Goal: Task Accomplishment & Management: Complete application form

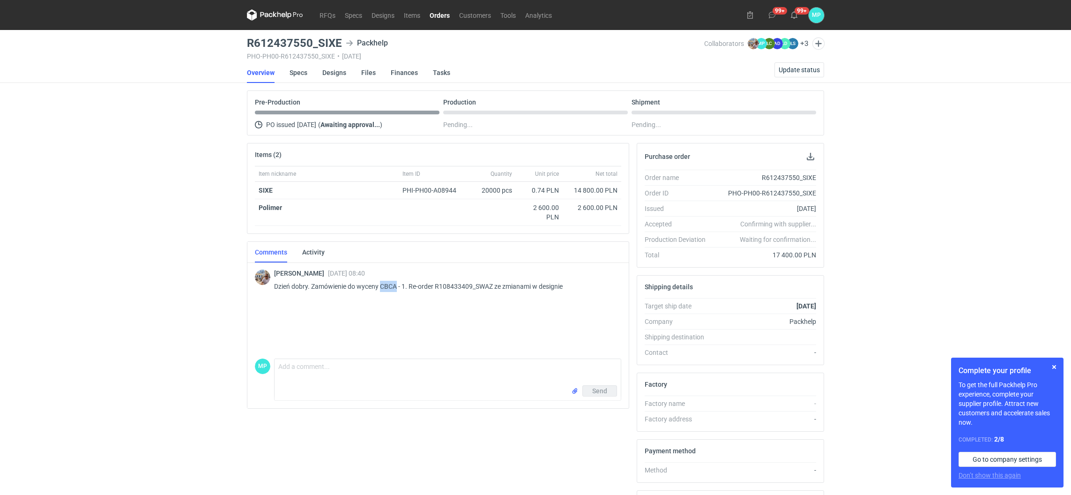
drag, startPoint x: 381, startPoint y: 286, endPoint x: 398, endPoint y: 286, distance: 17.3
click at [398, 286] on p "Dzień dobry. Zamówienie do wyceny CBCA - 1. Re-order R108433409_SWAZ ze zmianam…" at bounding box center [444, 286] width 340 height 11
drag, startPoint x: 398, startPoint y: 286, endPoint x: 444, endPoint y: 285, distance: 45.9
click at [444, 285] on p "Dzień dobry. Zamówienie do wyceny CBCA - 1. Re-order R108433409_SWAZ ze zmianam…" at bounding box center [444, 286] width 340 height 11
drag, startPoint x: 436, startPoint y: 285, endPoint x: 494, endPoint y: 286, distance: 58.1
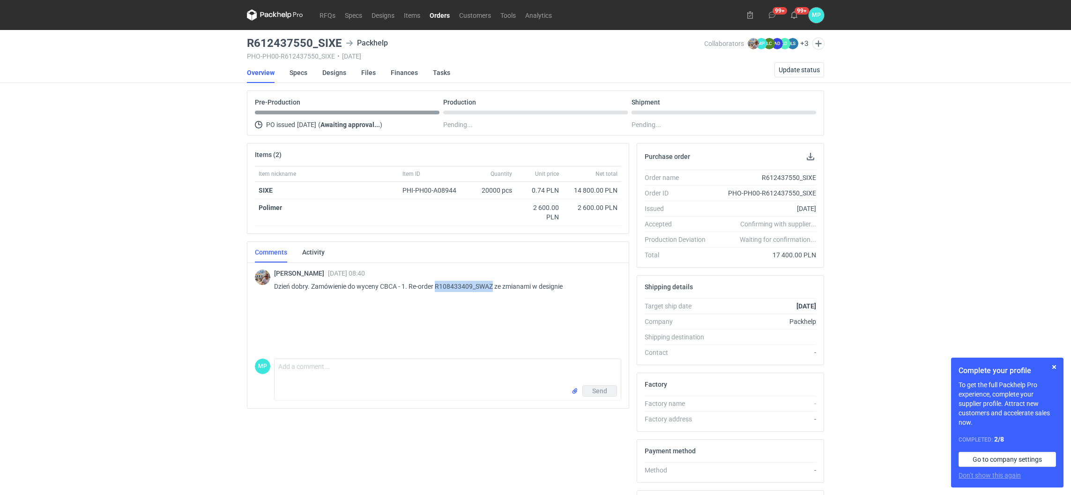
click at [494, 286] on p "Dzień dobry. Zamówienie do wyceny CBCA - 1. Re-order R108433409_SWAZ ze zmianam…" at bounding box center [444, 286] width 340 height 11
copy p "R108433409_SWAZ"
drag, startPoint x: 342, startPoint y: 40, endPoint x: 232, endPoint y: 44, distance: 109.7
click at [232, 45] on div "RFQs Specs Designs Items Orders Customers Tools Analytics 99+ 99+ MP Martyna Pa…" at bounding box center [535, 247] width 1071 height 495
copy h3 "R612437550_SIXE"
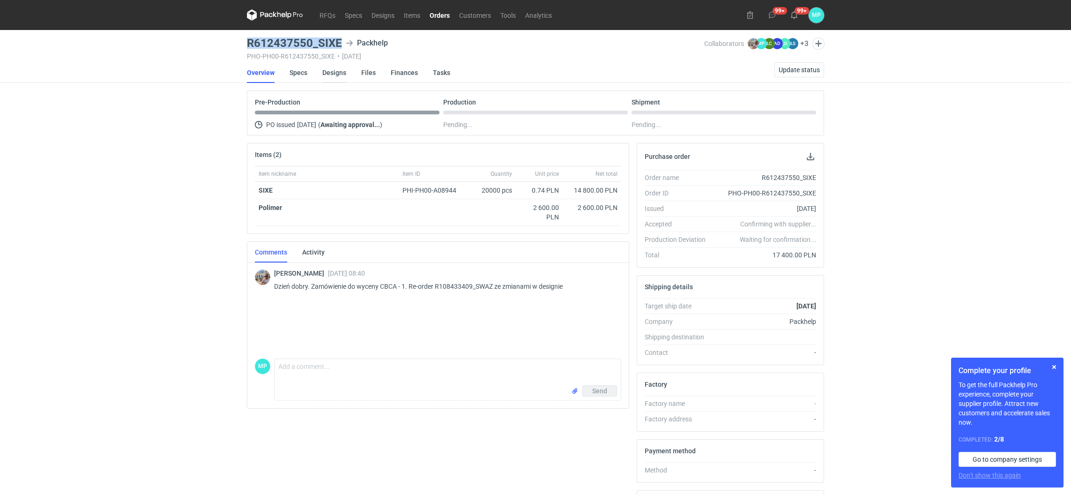
click at [339, 73] on link "Designs" at bounding box center [334, 72] width 24 height 21
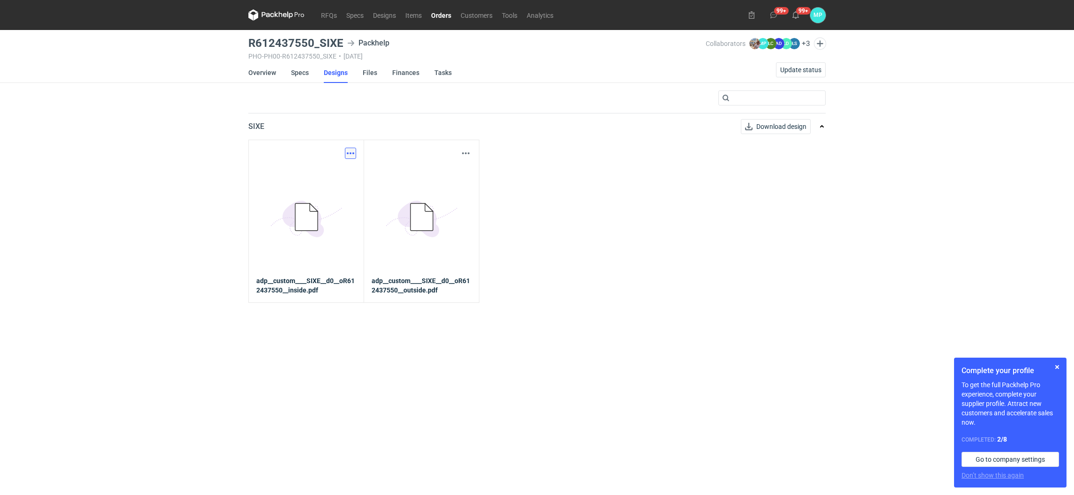
click at [350, 150] on button "button" at bounding box center [350, 153] width 11 height 11
click at [326, 170] on link "Download design part" at bounding box center [309, 173] width 86 height 15
click at [469, 154] on button "button" at bounding box center [465, 153] width 11 height 11
click at [449, 170] on link "Download design part" at bounding box center [424, 173] width 86 height 15
click at [432, 10] on link "Orders" at bounding box center [441, 14] width 30 height 11
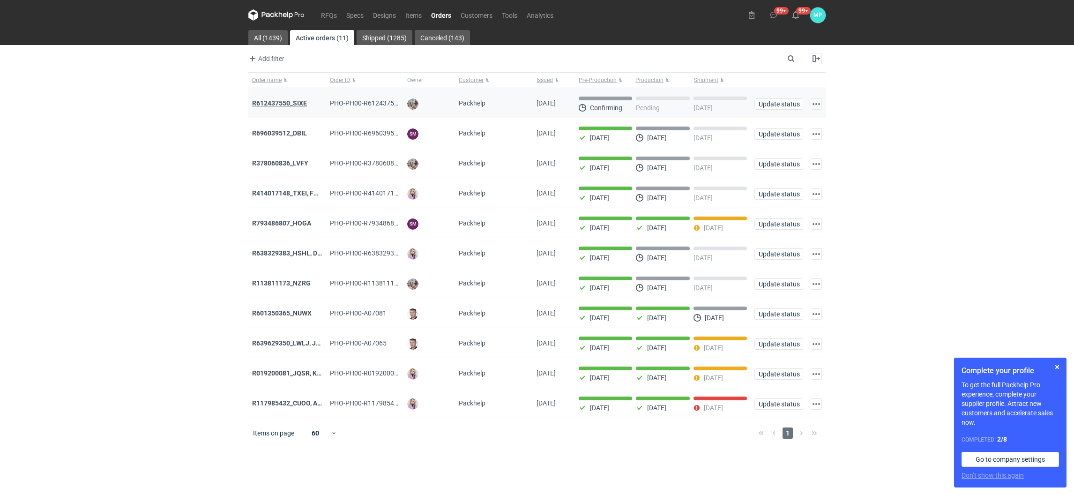
click at [269, 103] on strong "R612437550_SIXE" at bounding box center [279, 102] width 55 height 7
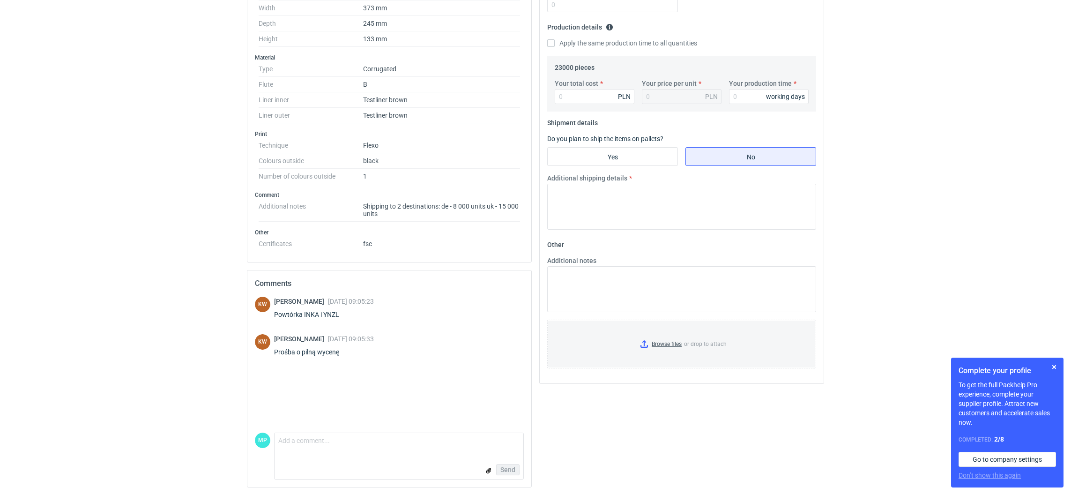
scroll to position [201, 0]
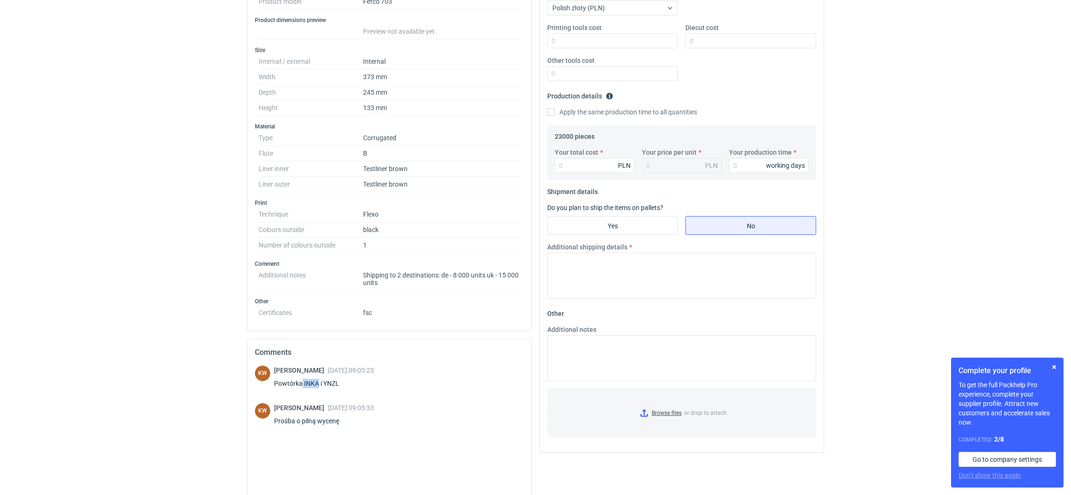
drag, startPoint x: 300, startPoint y: 384, endPoint x: 317, endPoint y: 386, distance: 17.4
click at [317, 386] on div "Powtórka INKA i YNZL" at bounding box center [324, 383] width 100 height 9
copy div "INKA"
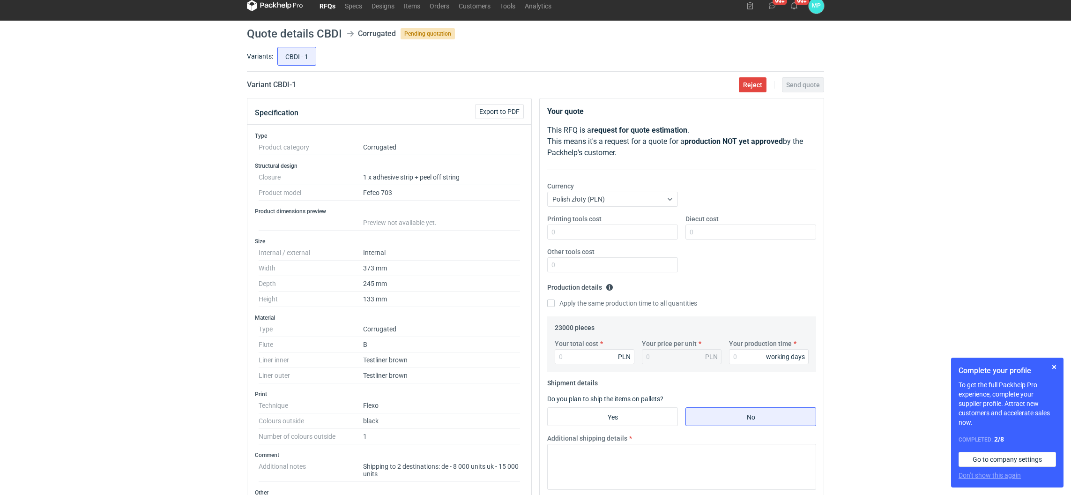
scroll to position [0, 0]
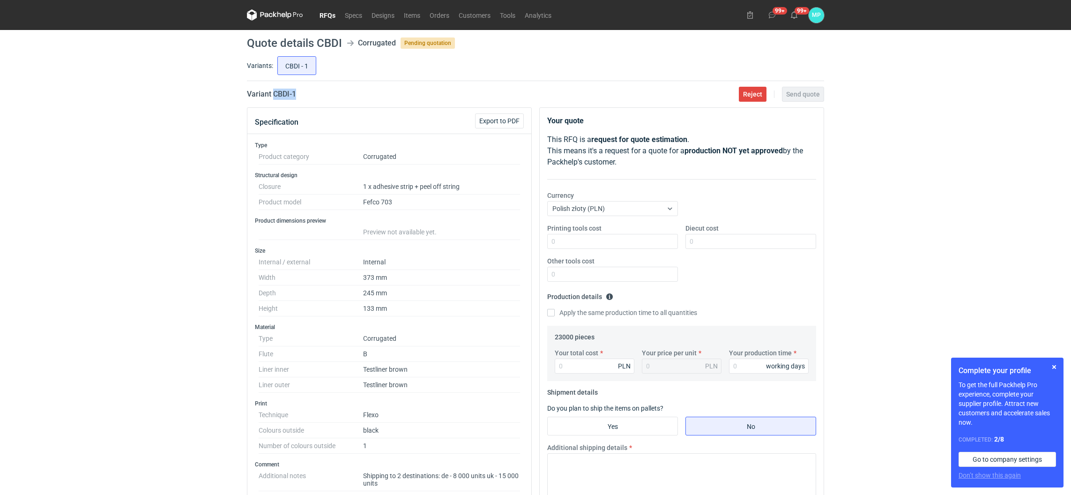
drag, startPoint x: 306, startPoint y: 94, endPoint x: 272, endPoint y: 99, distance: 34.6
click at [272, 99] on div "Variant CBDI - 1 Reject Send quote" at bounding box center [535, 94] width 577 height 11
copy h2 "CBDI - 1"
click at [601, 426] on input "Yes" at bounding box center [613, 426] width 130 height 18
radio input "true"
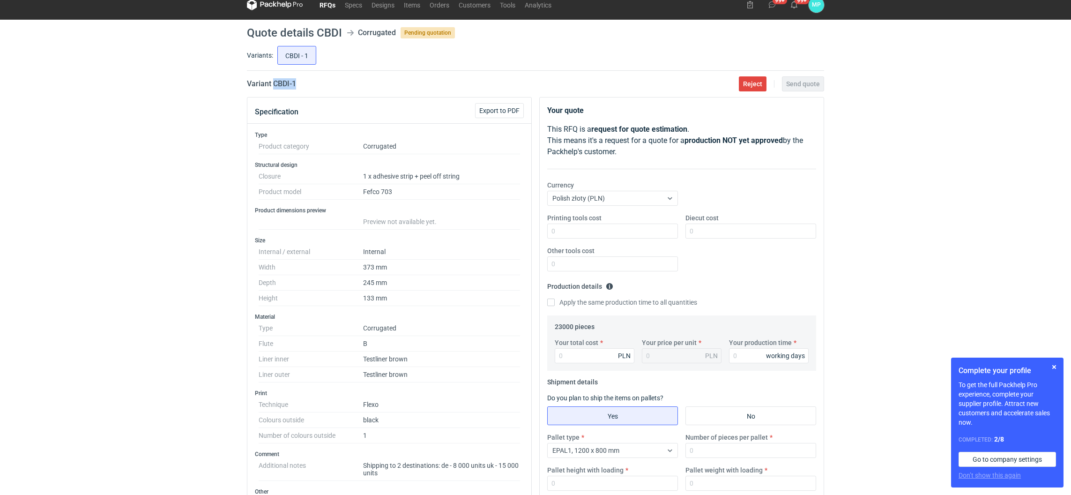
scroll to position [141, 0]
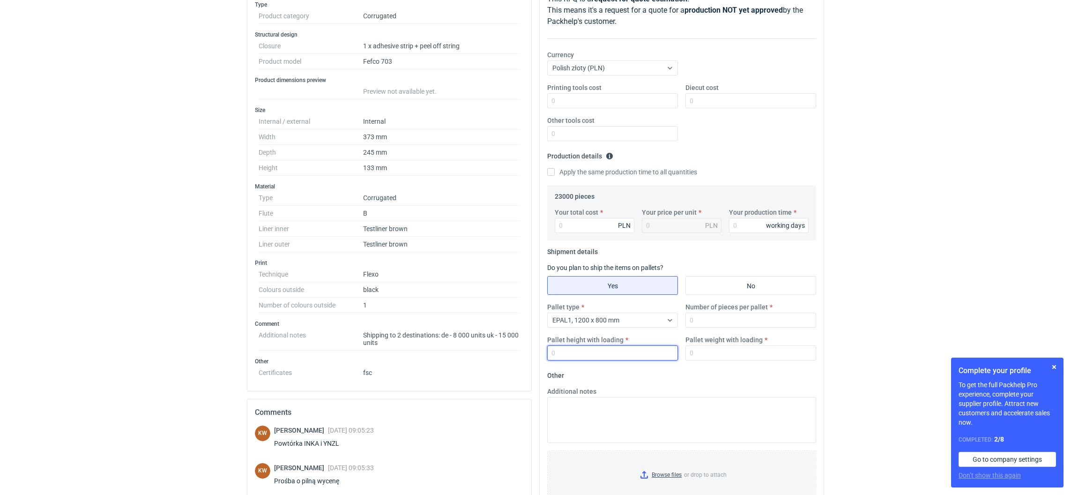
click at [591, 353] on input "Pallet height with loading" at bounding box center [612, 352] width 131 height 15
type input "1800"
click at [704, 324] on input "Number of pieces per pallet" at bounding box center [751, 320] width 131 height 15
type input "540"
click at [756, 222] on input "Your production time" at bounding box center [769, 225] width 80 height 15
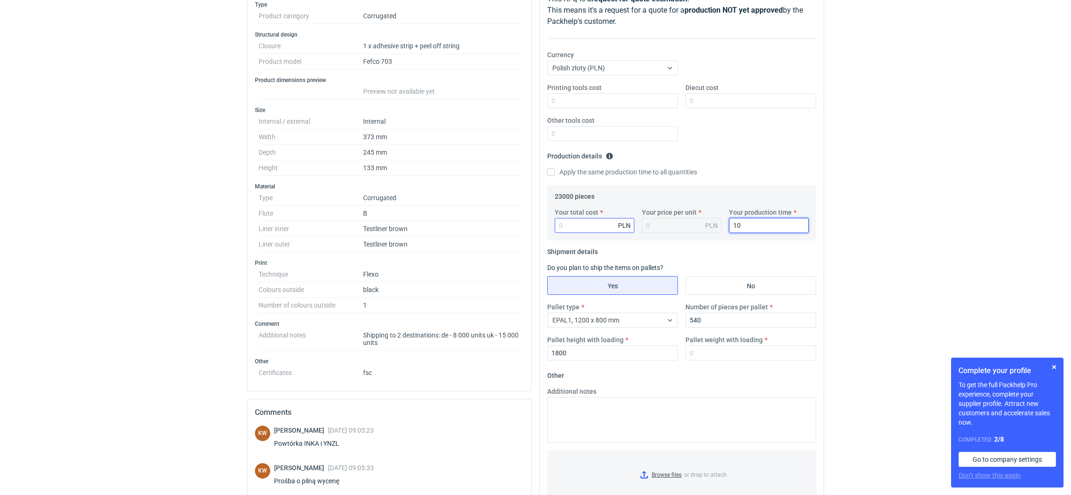
type input "10"
click at [585, 219] on input "Your total cost" at bounding box center [595, 225] width 80 height 15
click at [583, 224] on input "Your total cost" at bounding box center [595, 225] width 80 height 15
paste input "40250"
type input "40250"
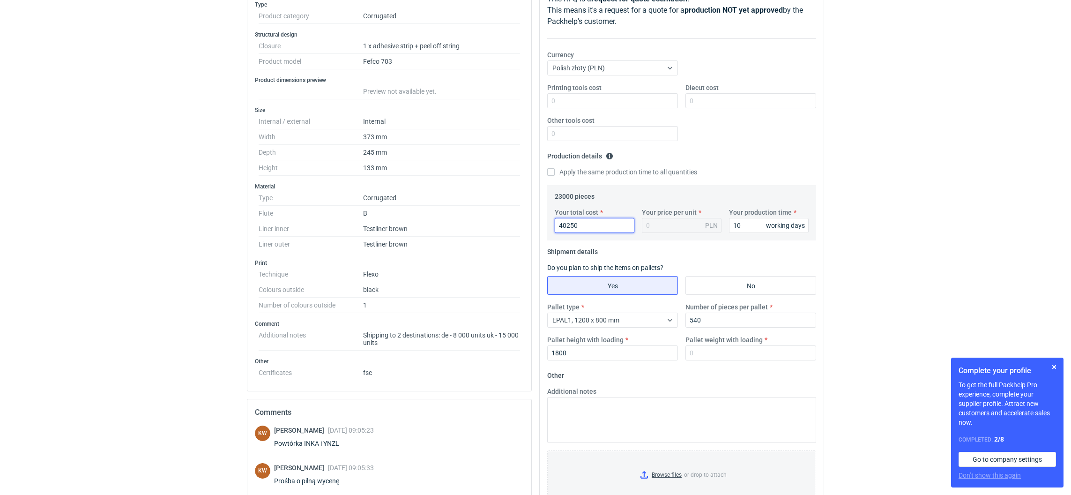
type input "1.75"
type input "40250"
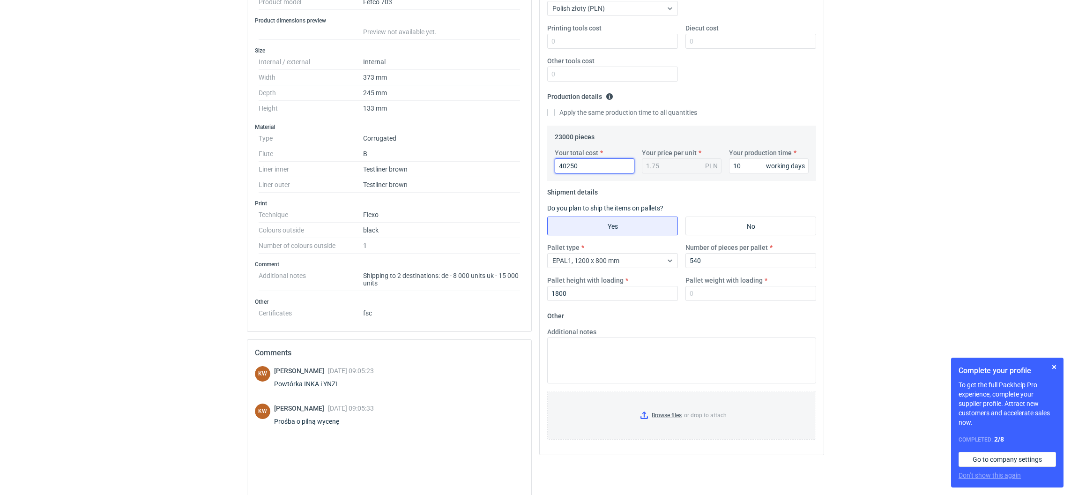
scroll to position [271, 0]
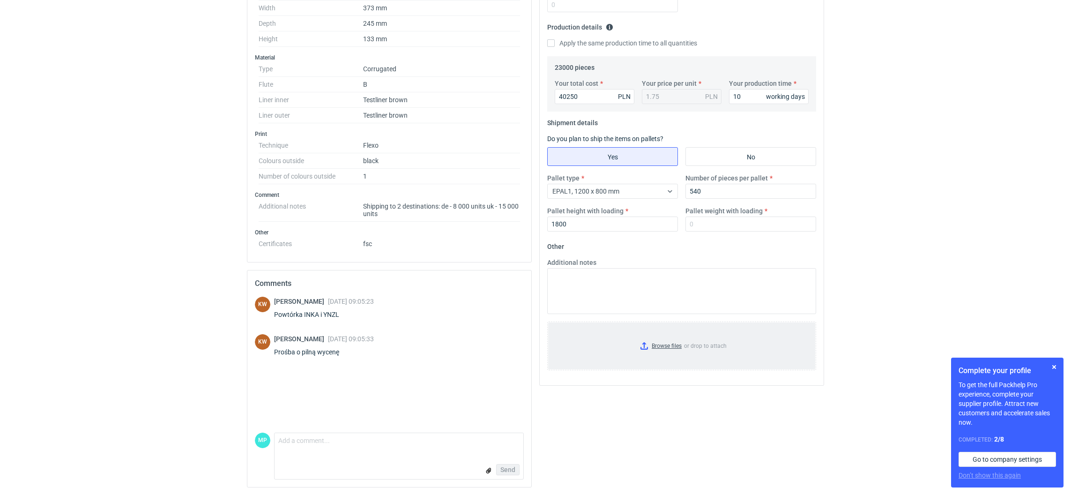
click at [643, 343] on input "Browse files or drop to attach" at bounding box center [681, 345] width 267 height 47
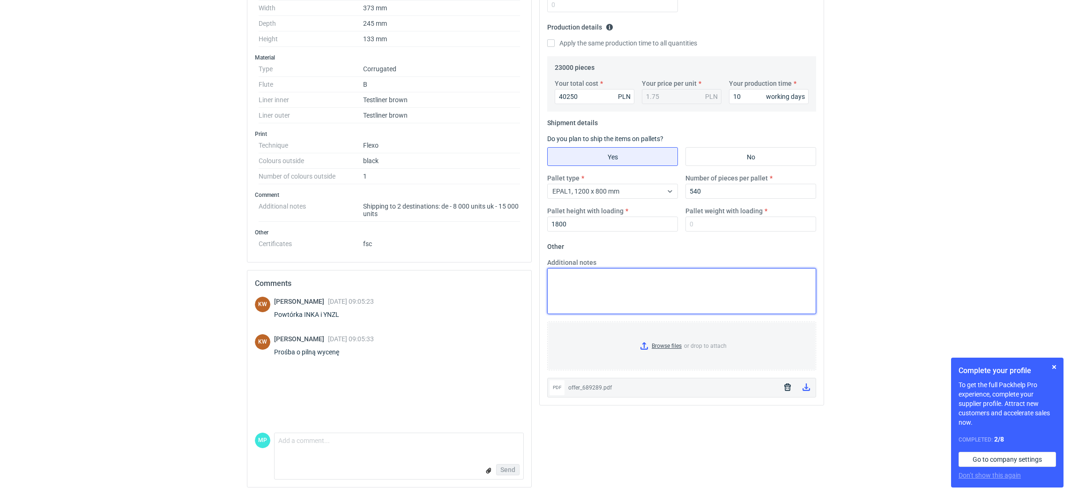
click at [615, 279] on textarea "Additional notes" at bounding box center [681, 291] width 269 height 46
type textarea "d"
type textarea "cena dla druku łącznego 23 tys."
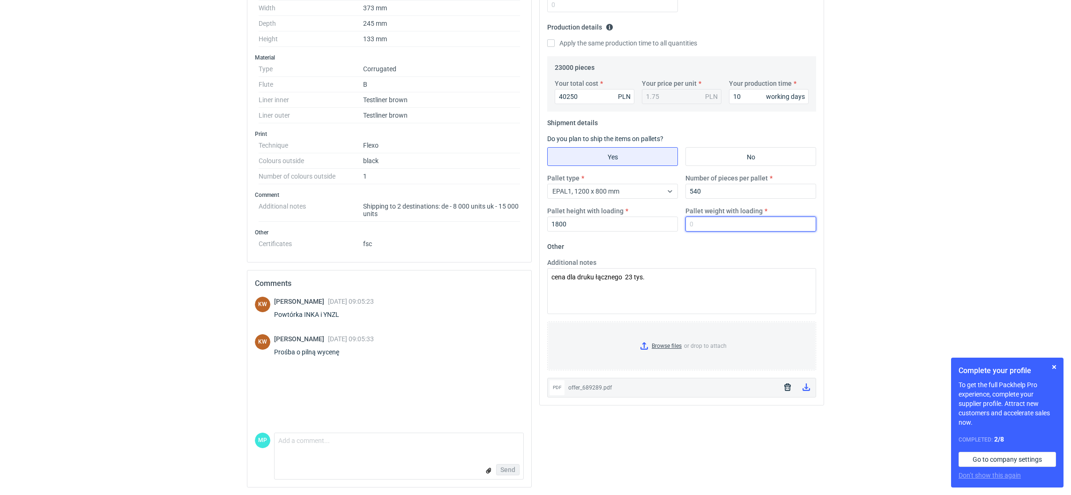
click at [715, 227] on input "Pallet weight with loading" at bounding box center [751, 224] width 131 height 15
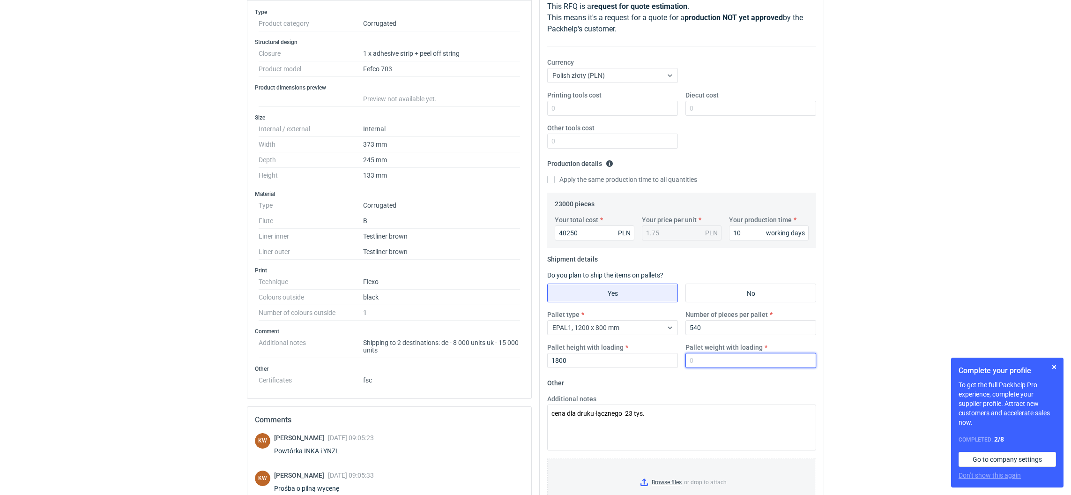
scroll to position [130, 0]
click at [710, 364] on input "Pallet weight with loading" at bounding box center [751, 363] width 131 height 15
drag, startPoint x: 694, startPoint y: 365, endPoint x: 685, endPoint y: 361, distance: 9.2
click at [686, 361] on input "200" at bounding box center [751, 363] width 131 height 15
type input "230"
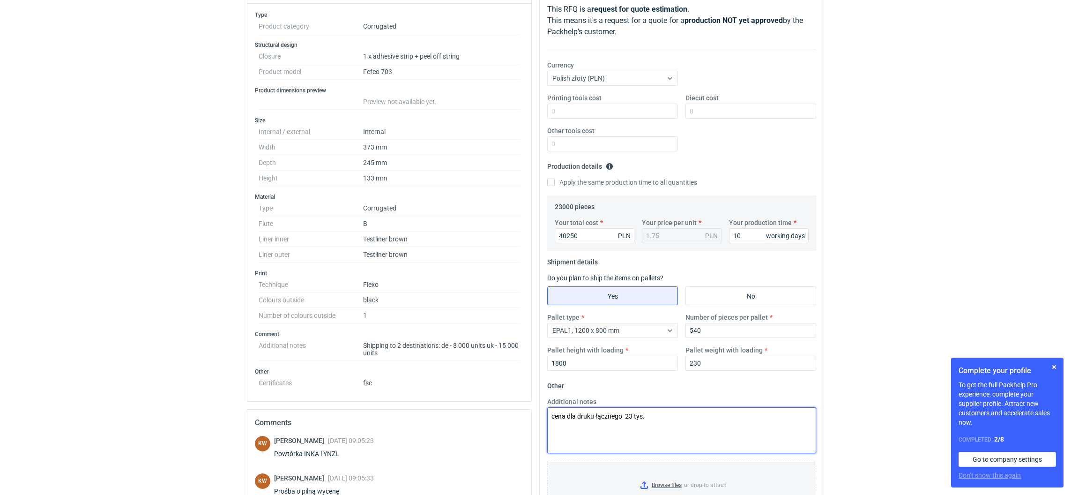
click at [657, 412] on textarea "cena dla druku łącznego 23 tys." at bounding box center [681, 430] width 269 height 46
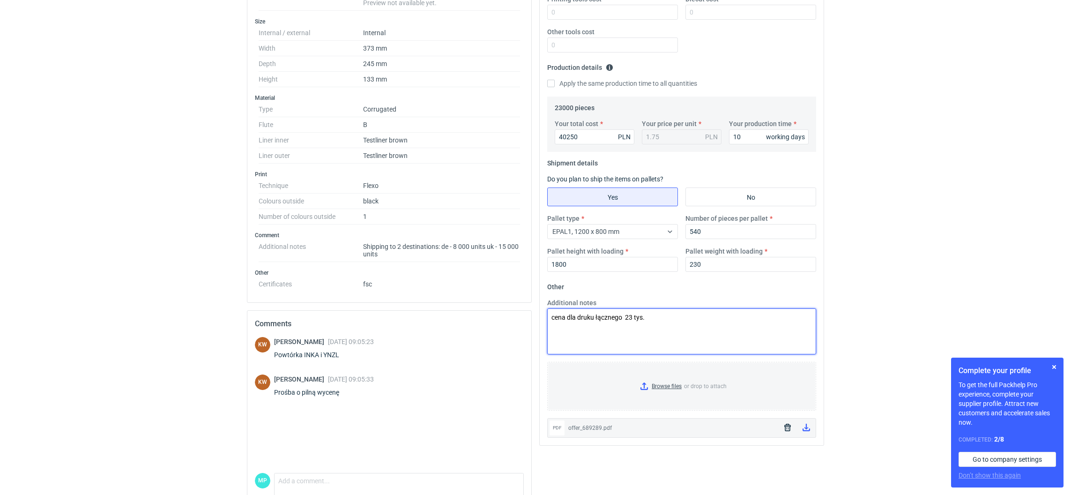
scroll to position [271, 0]
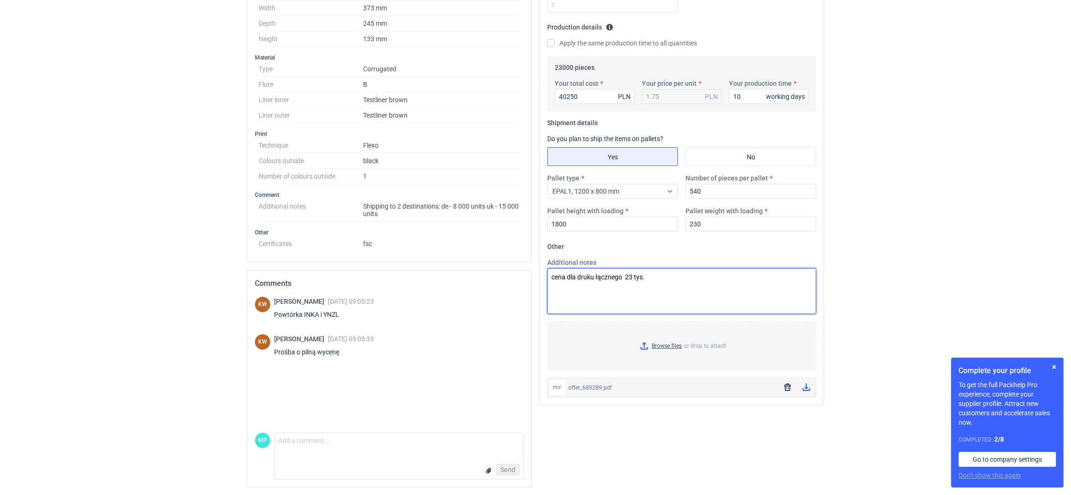
click at [734, 302] on textarea "cena dla druku łącznego 23 tys." at bounding box center [681, 291] width 269 height 46
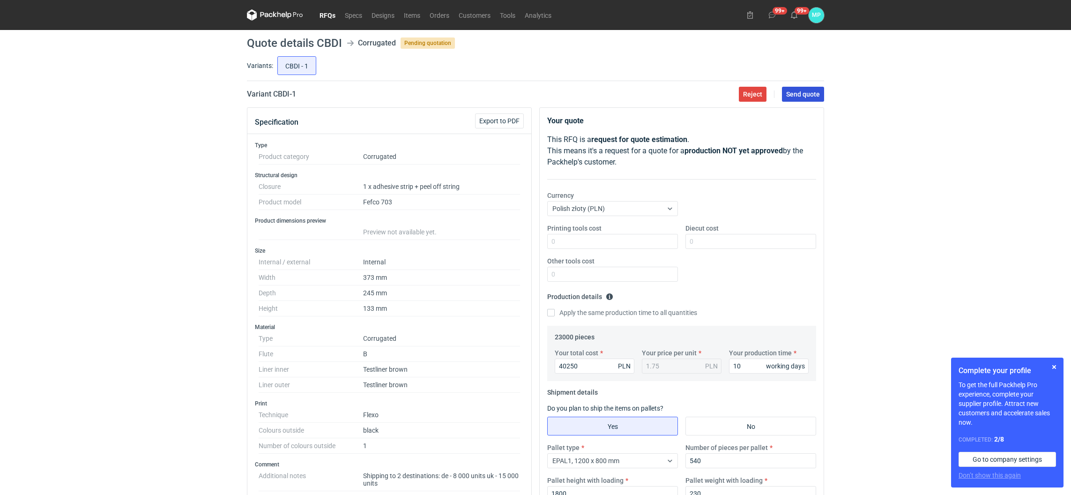
click at [802, 95] on span "Send quote" at bounding box center [803, 94] width 34 height 7
